Goal: Navigation & Orientation: Find specific page/section

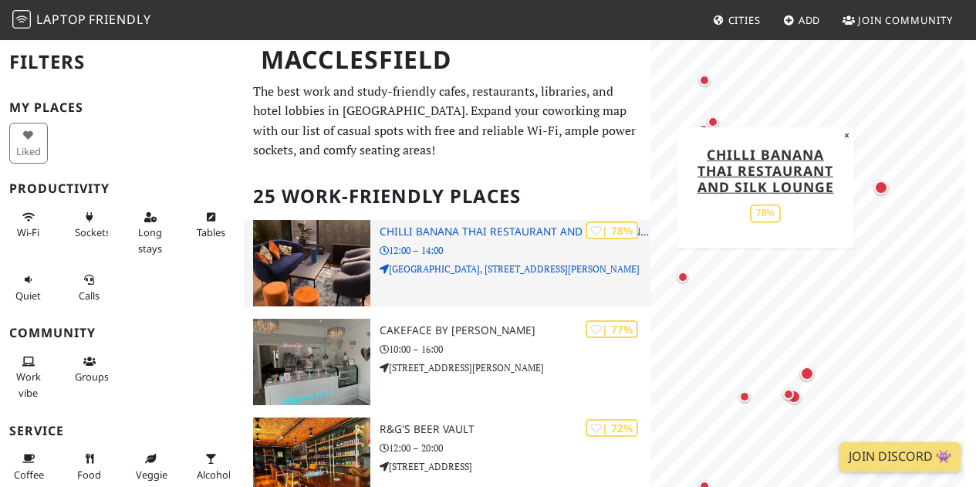
click at [351, 271] on img at bounding box center [311, 263] width 117 height 86
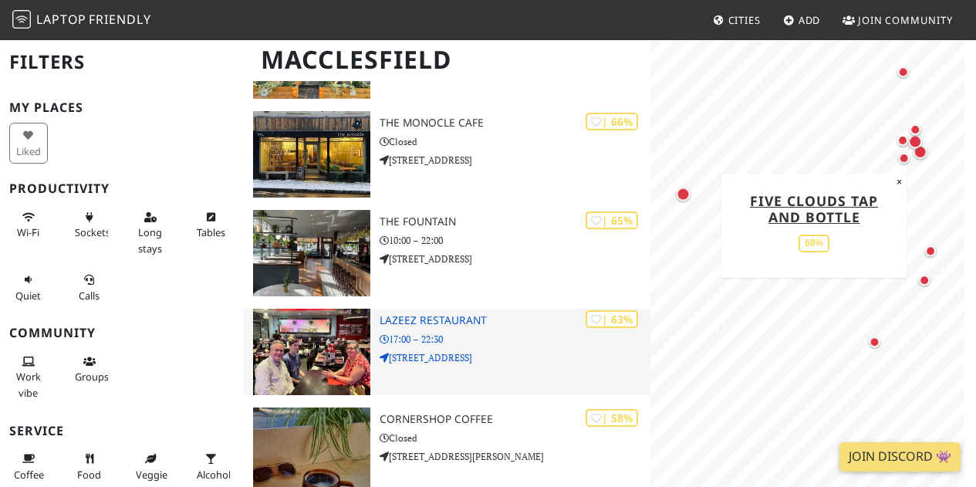
scroll to position [771, 0]
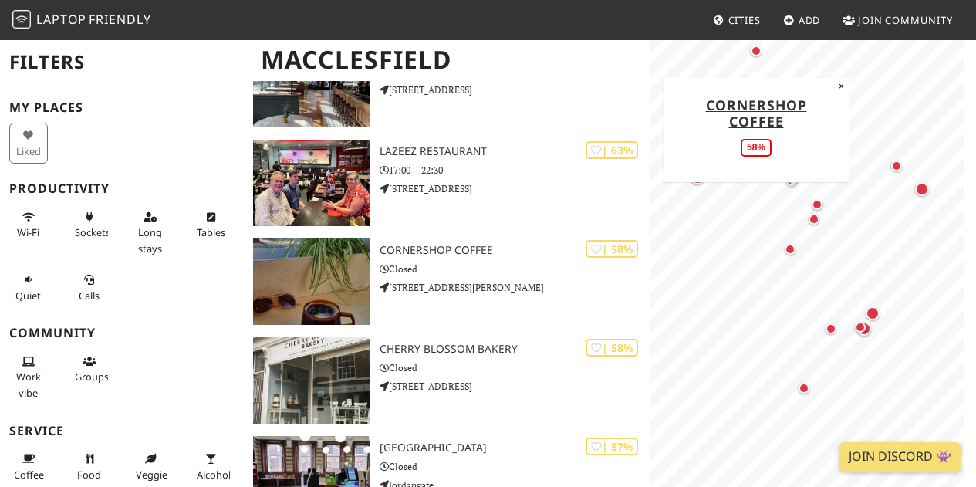
click at [761, 54] on div "Map marker" at bounding box center [756, 51] width 19 height 19
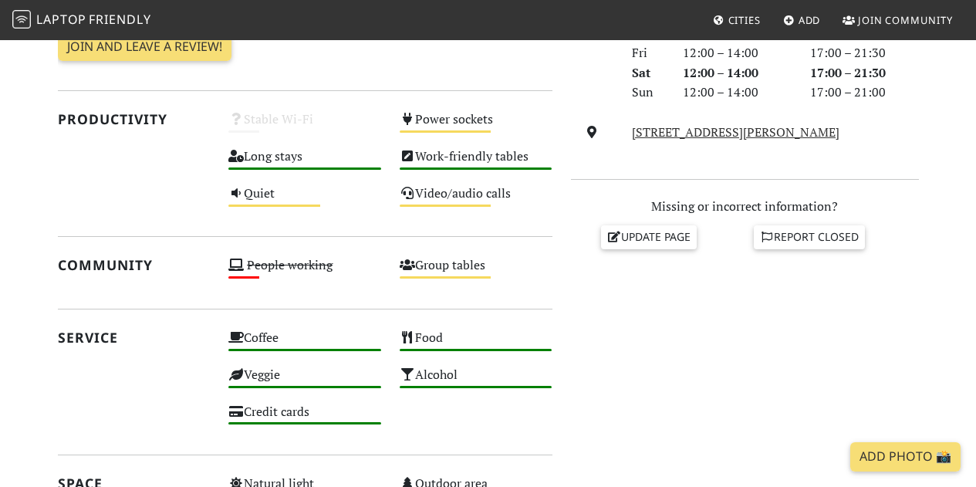
scroll to position [617, 0]
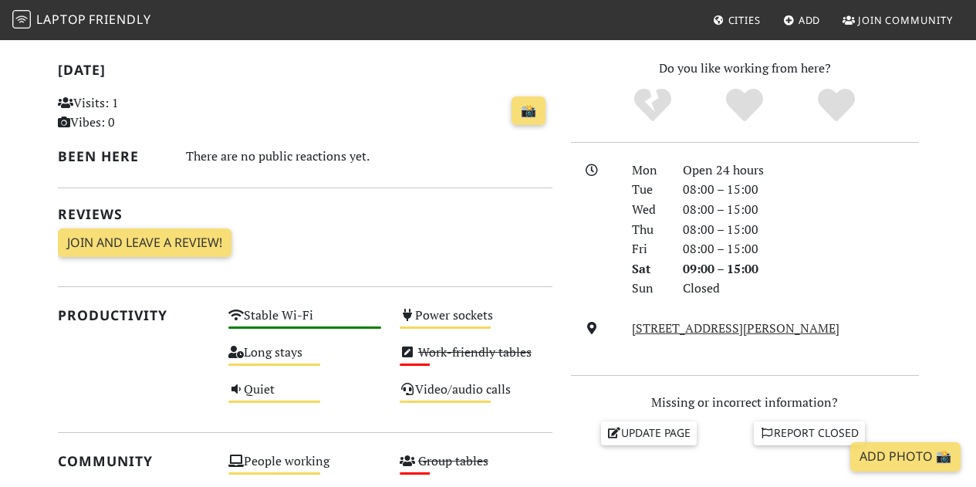
scroll to position [386, 0]
